Goal: Task Accomplishment & Management: Use online tool/utility

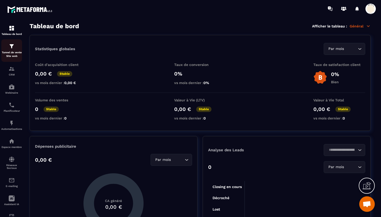
scroll to position [4378, 0]
click at [12, 49] on img at bounding box center [12, 46] width 6 height 6
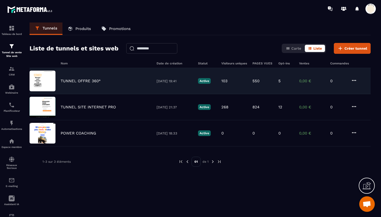
click at [90, 81] on p "TUNNEL OFFRE 360°" at bounding box center [81, 81] width 40 height 5
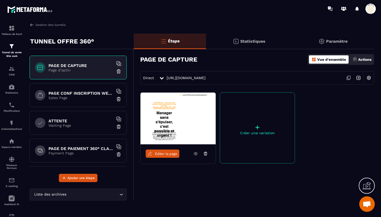
click at [84, 96] on p "Sales Page" at bounding box center [80, 98] width 65 height 4
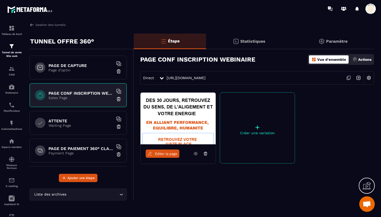
click at [163, 152] on span "Éditer la page" at bounding box center [166, 154] width 22 height 4
